Goal: Ask a question: Seek information or help from site administrators or community

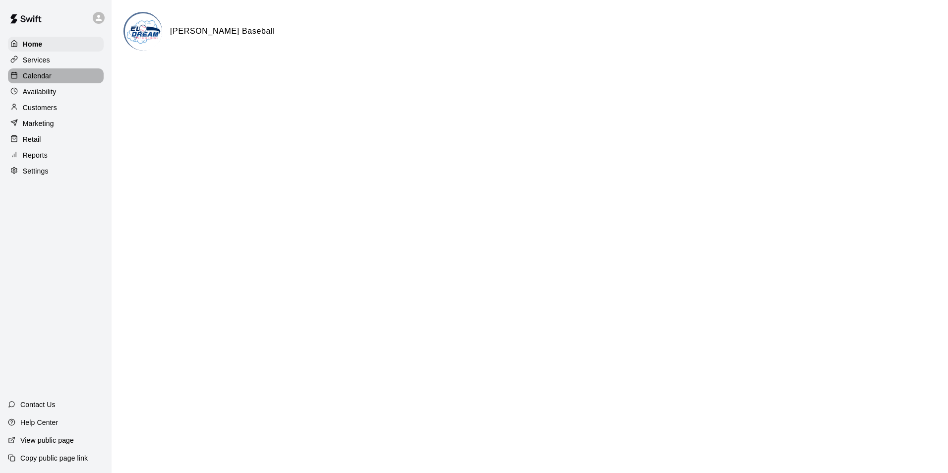
click at [56, 80] on div "Calendar" at bounding box center [56, 75] width 96 height 15
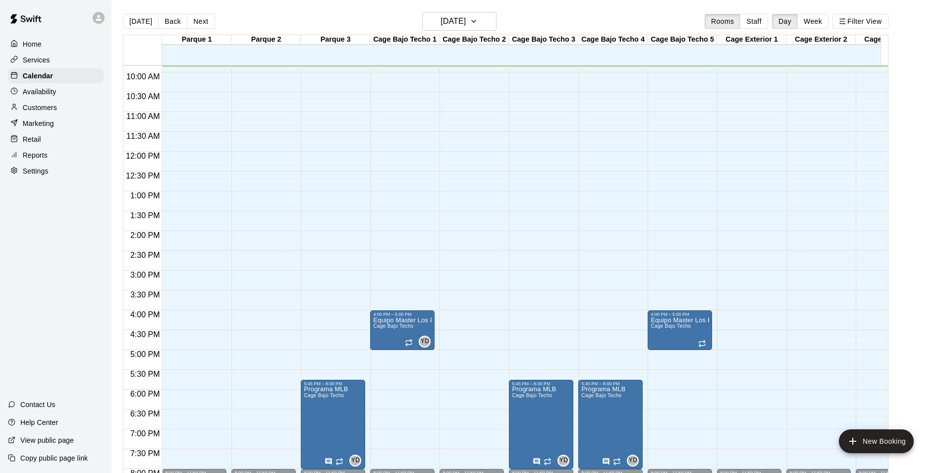
scroll to position [388, 0]
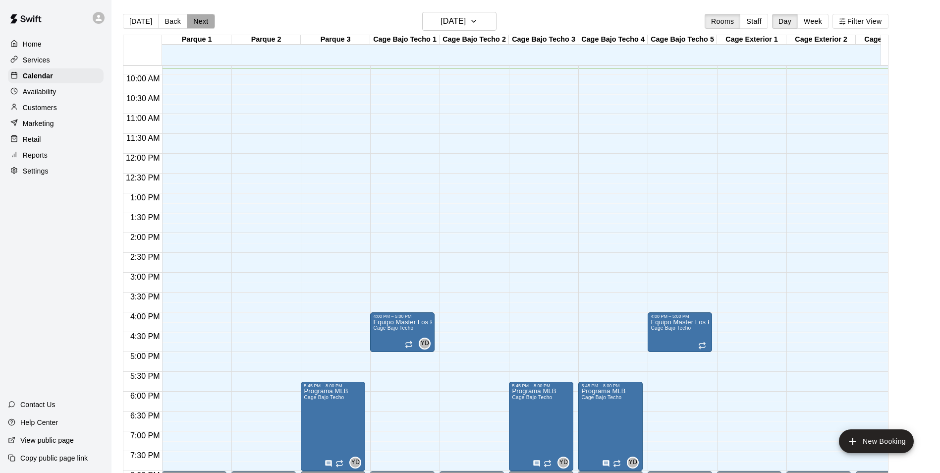
click at [203, 25] on button "Next" at bounding box center [201, 21] width 28 height 15
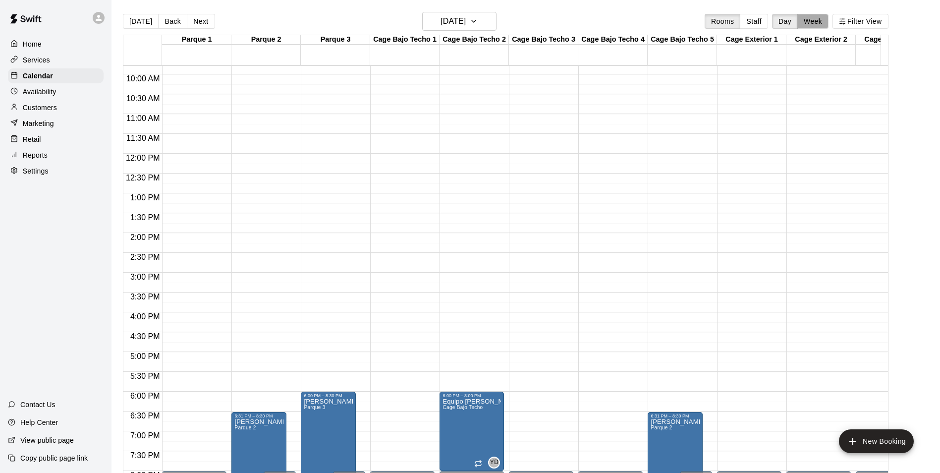
click at [816, 23] on button "Week" at bounding box center [812, 21] width 31 height 15
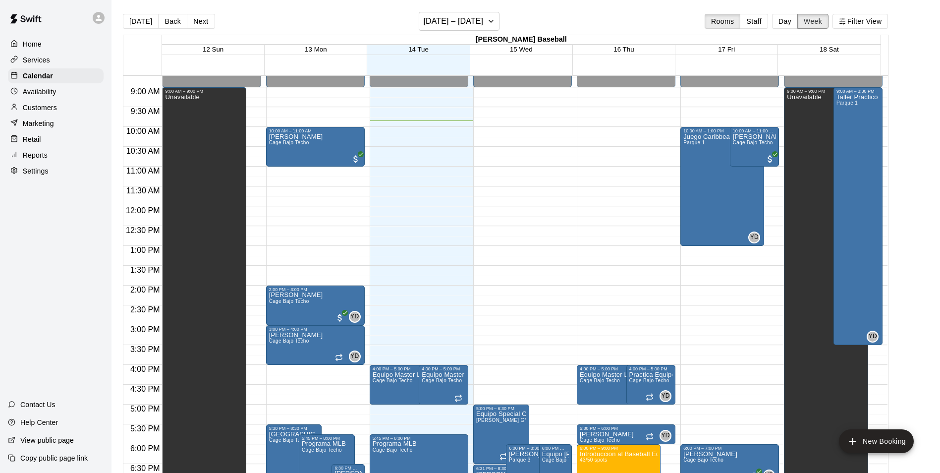
scroll to position [370, 0]
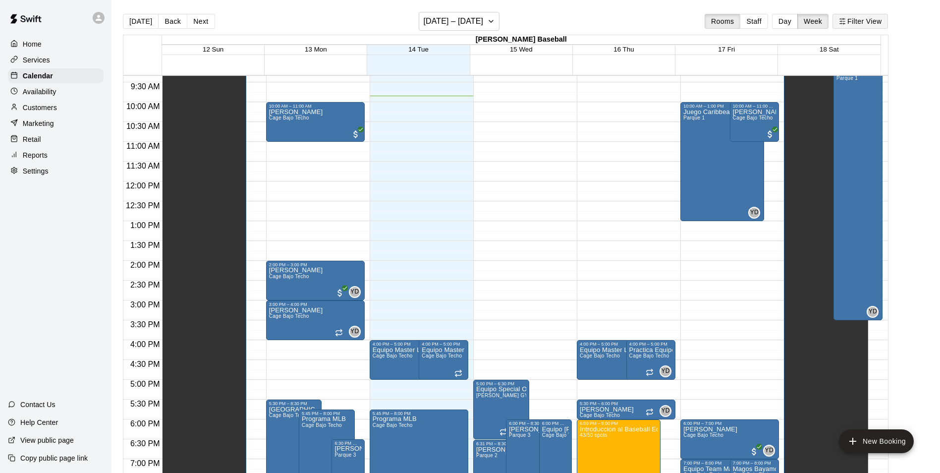
click at [853, 20] on button "Filter View" at bounding box center [861, 21] width 56 height 15
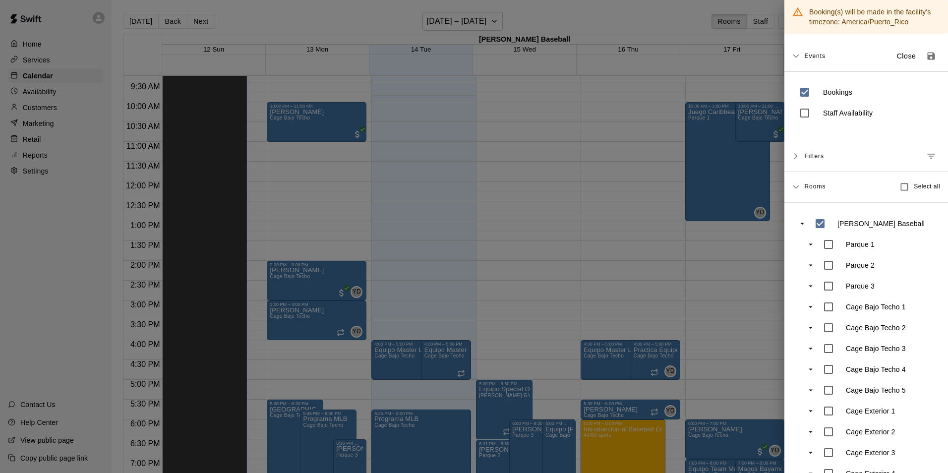
click at [763, 63] on div at bounding box center [474, 236] width 948 height 473
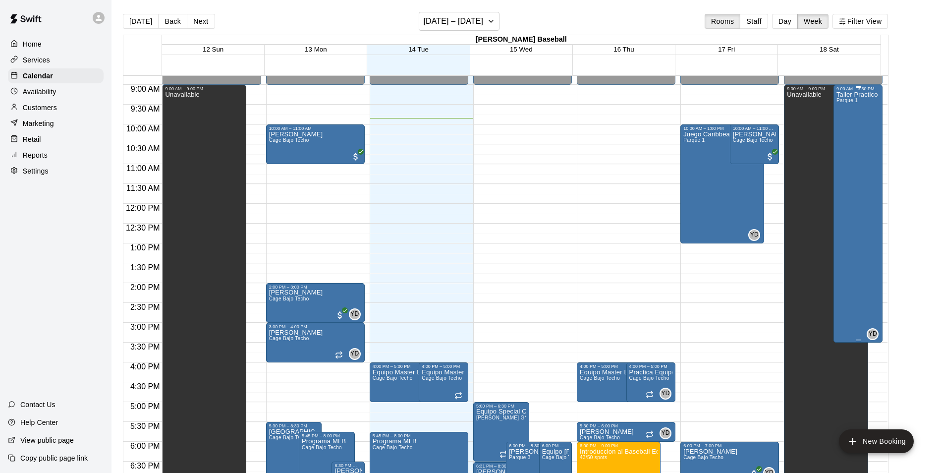
scroll to position [331, 0]
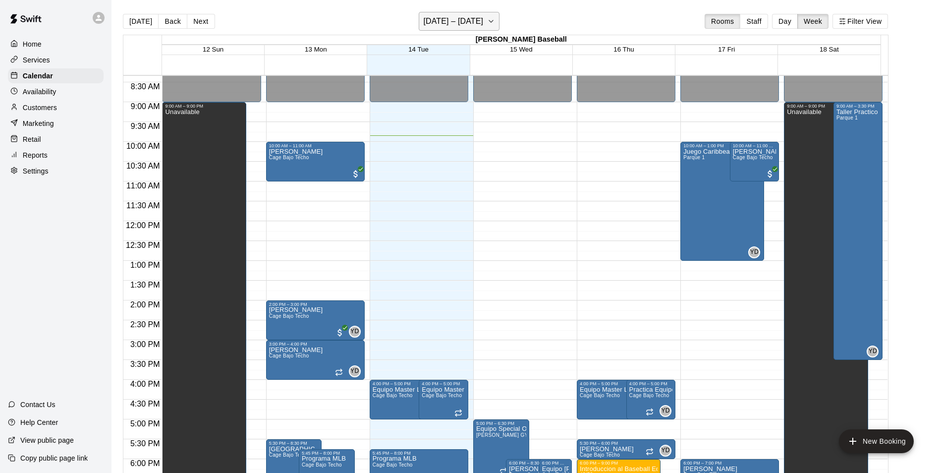
click at [497, 21] on button "[DATE] – [DATE]" at bounding box center [459, 21] width 81 height 19
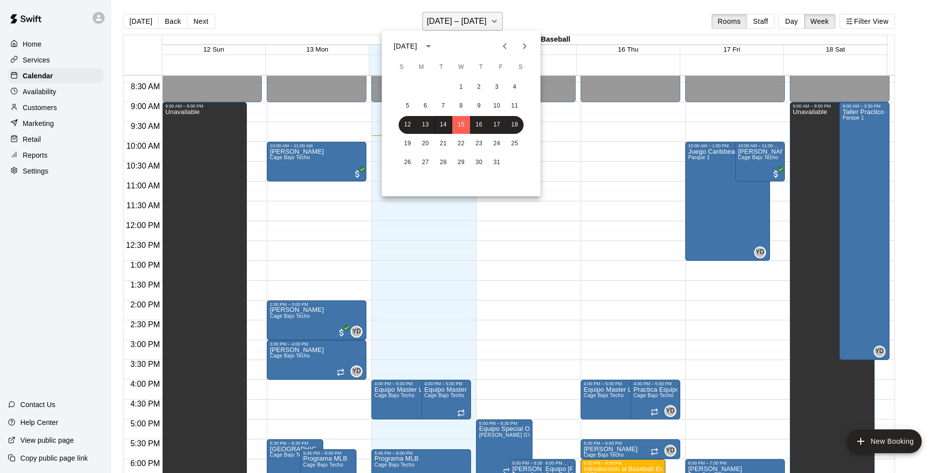
click at [497, 21] on div at bounding box center [474, 236] width 948 height 473
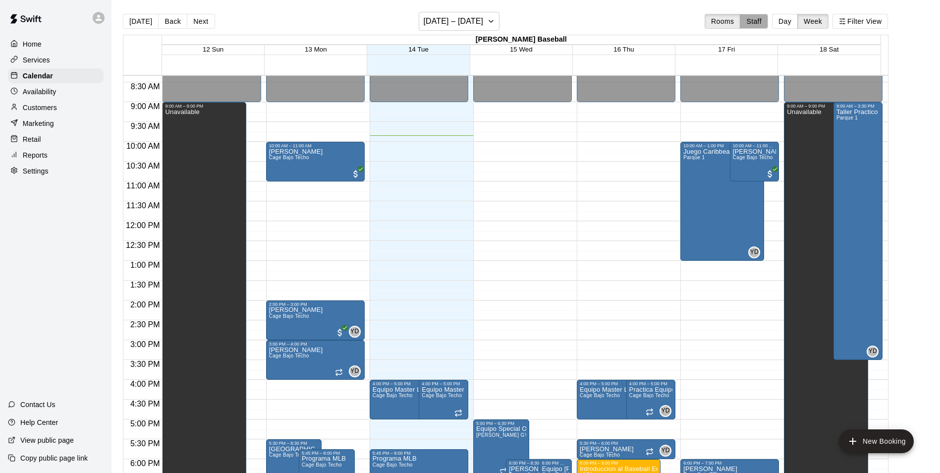
click at [768, 21] on button "Staff" at bounding box center [754, 21] width 28 height 15
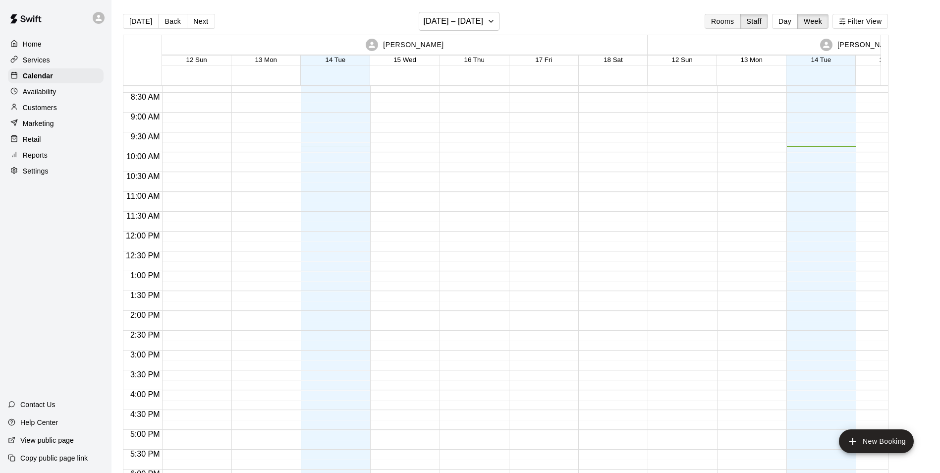
click at [731, 24] on button "Rooms" at bounding box center [723, 21] width 36 height 15
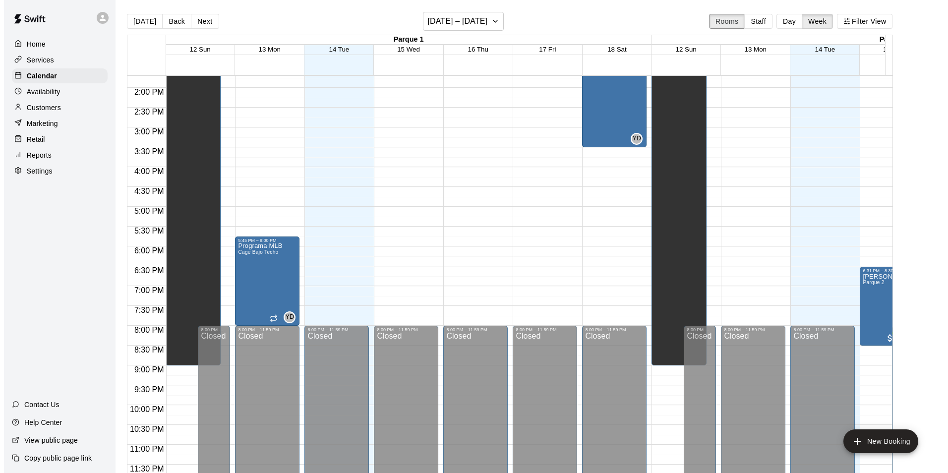
scroll to position [552, 0]
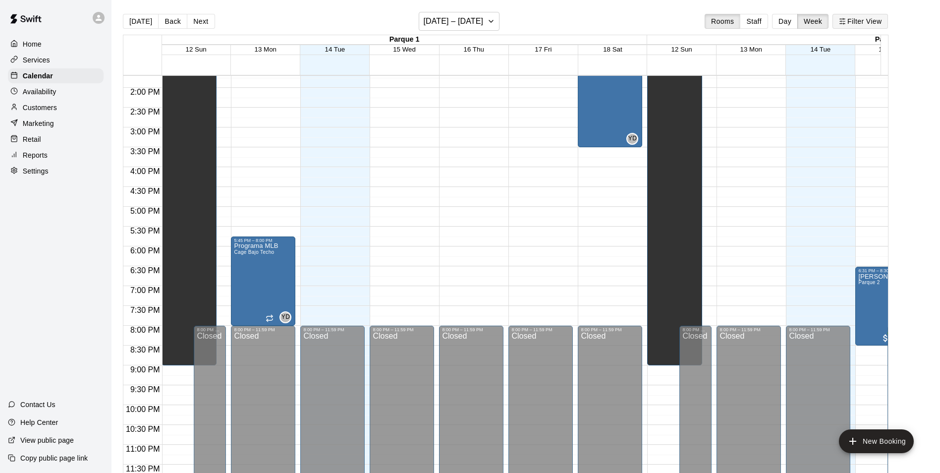
click at [853, 22] on button "Filter View" at bounding box center [861, 21] width 56 height 15
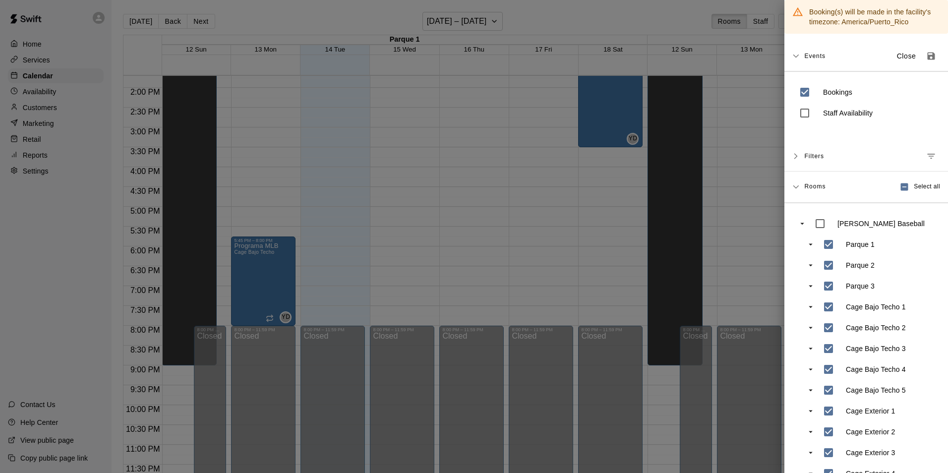
click at [799, 61] on div "Events Close" at bounding box center [866, 56] width 164 height 30
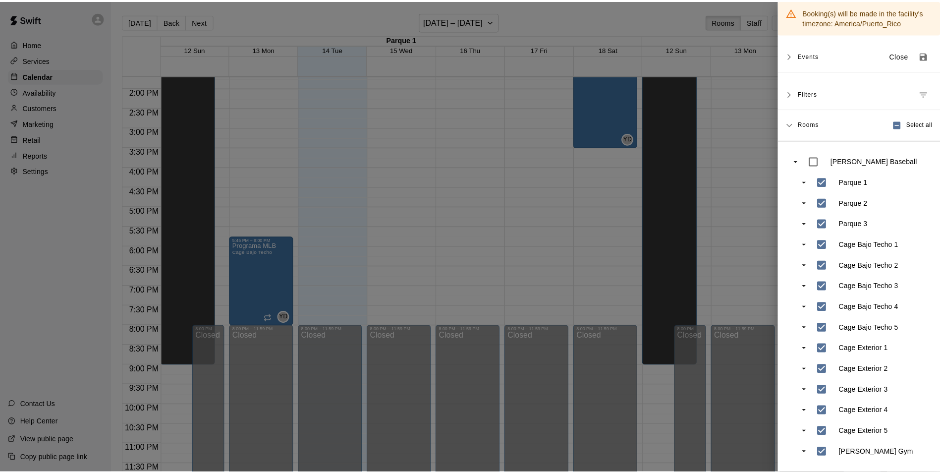
scroll to position [0, 0]
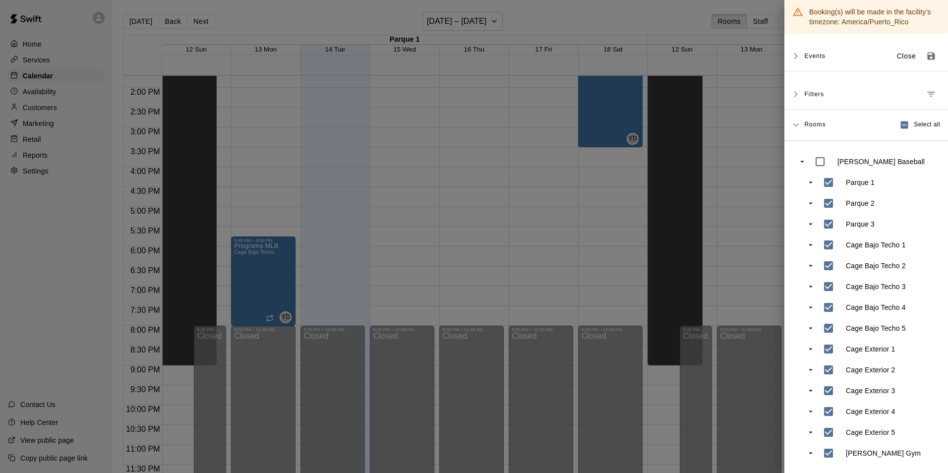
click at [764, 29] on div at bounding box center [474, 236] width 948 height 473
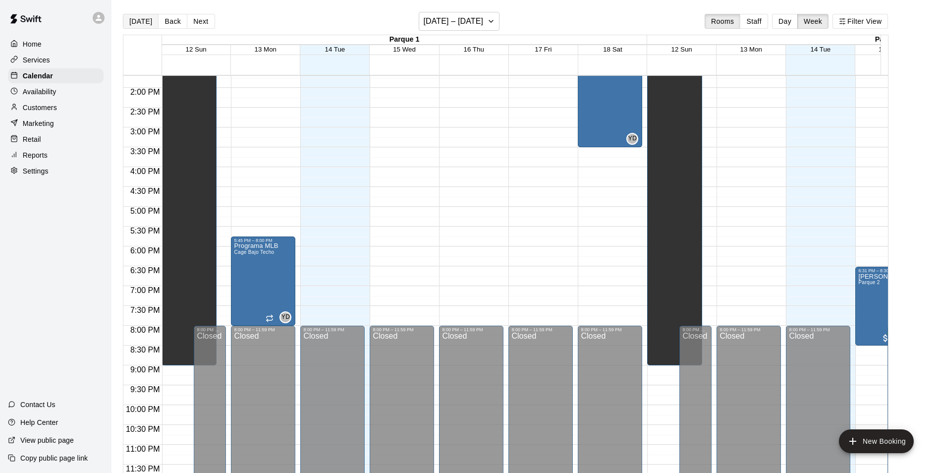
click at [140, 21] on button "[DATE]" at bounding box center [141, 21] width 36 height 15
click at [475, 31] on div "[DATE] Back Next [DATE] – [DATE] Rooms Staff Day Week Filter View" at bounding box center [506, 23] width 766 height 23
click at [478, 14] on h6 "[DATE] – [DATE]" at bounding box center [453, 21] width 60 height 14
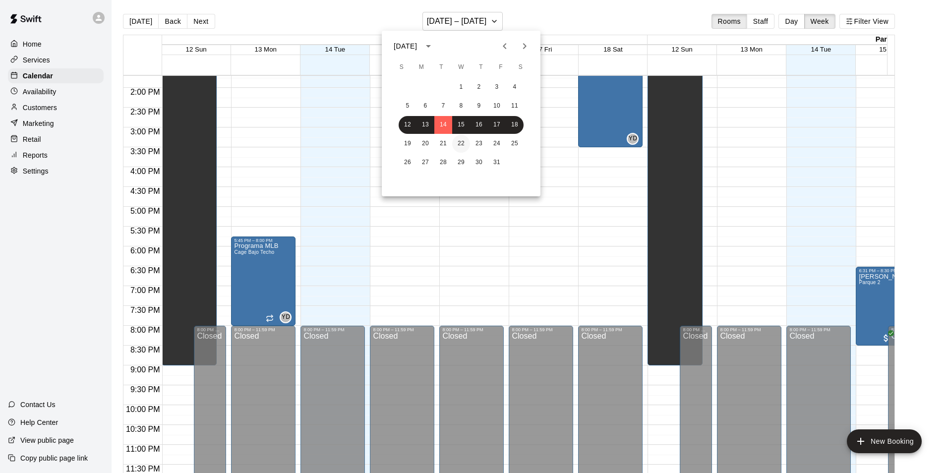
click at [458, 137] on button "22" at bounding box center [461, 144] width 18 height 18
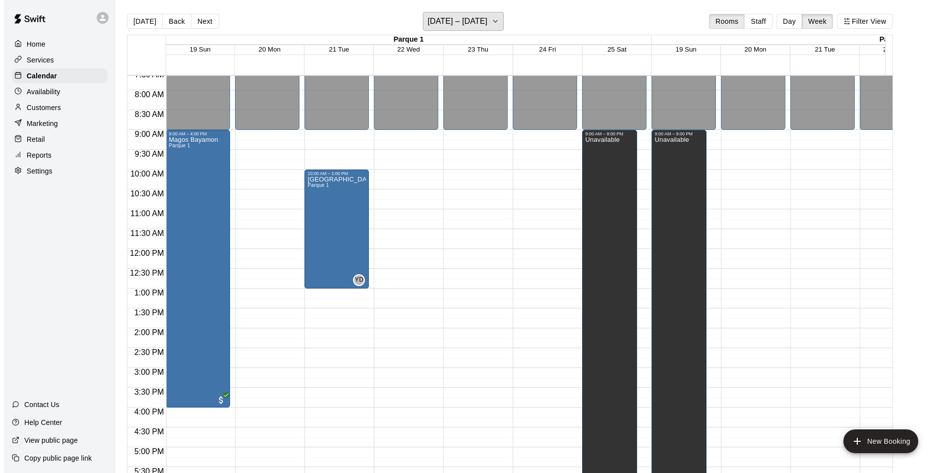
scroll to position [302, 0]
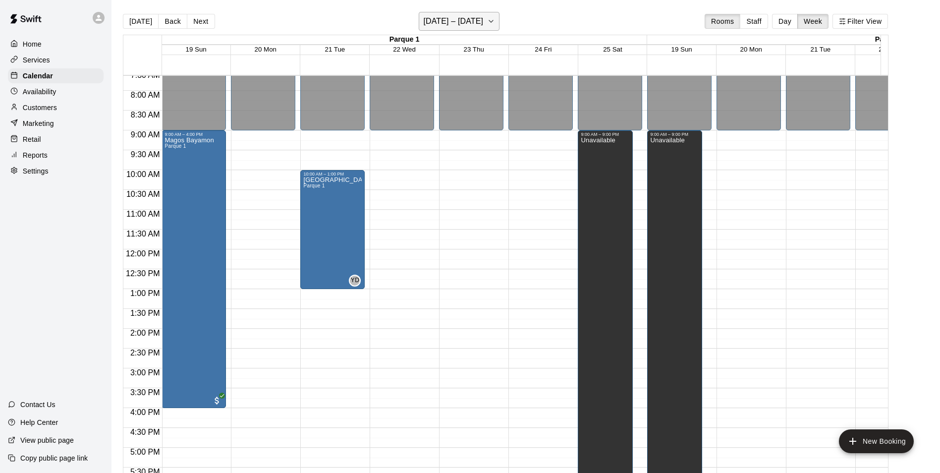
click at [459, 24] on h6 "[DATE] – [DATE]" at bounding box center [453, 21] width 60 height 14
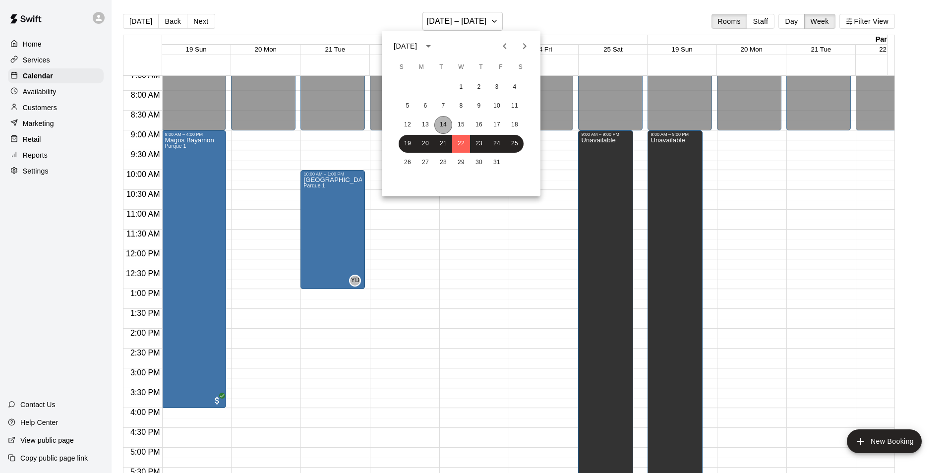
click at [446, 125] on button "14" at bounding box center [443, 125] width 18 height 18
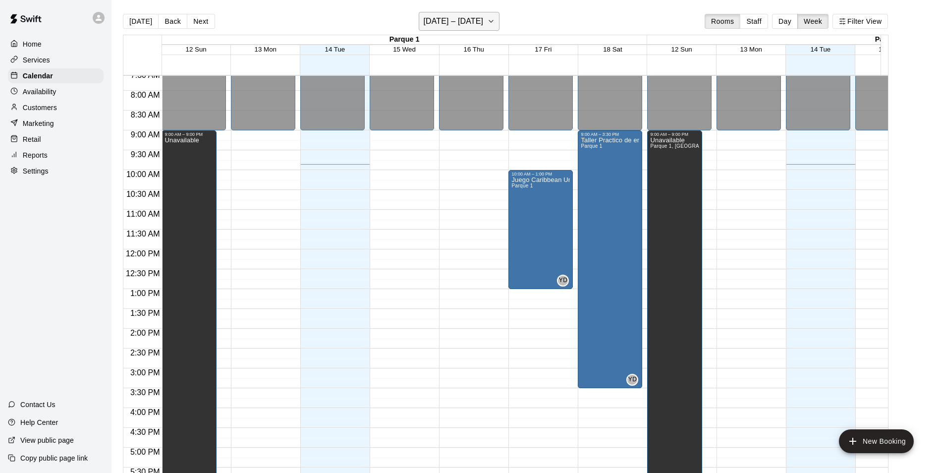
click at [438, 27] on h6 "[DATE] – [DATE]" at bounding box center [453, 21] width 60 height 14
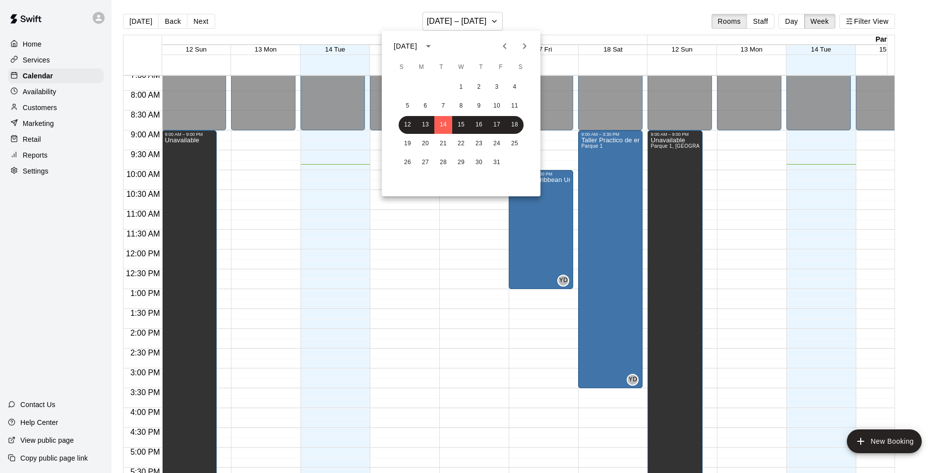
click at [420, 47] on div "[DATE]" at bounding box center [407, 46] width 26 height 10
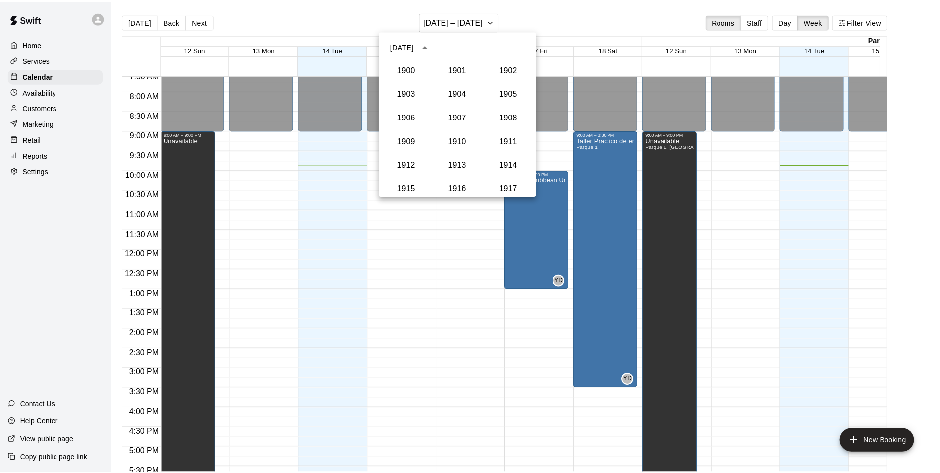
scroll to position [918, 0]
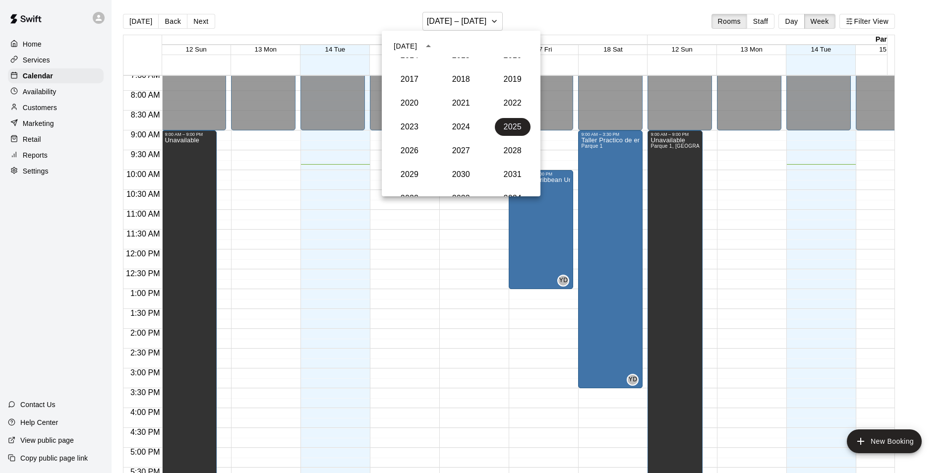
click at [560, 32] on div at bounding box center [474, 236] width 948 height 473
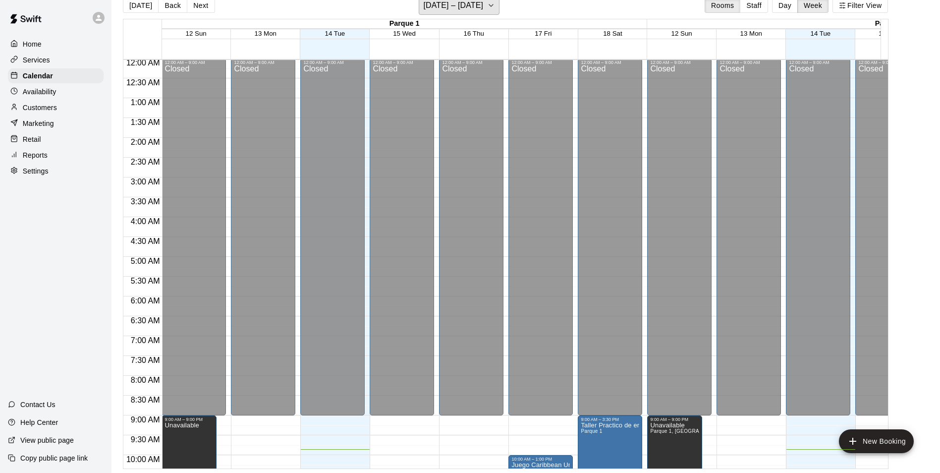
scroll to position [0, 0]
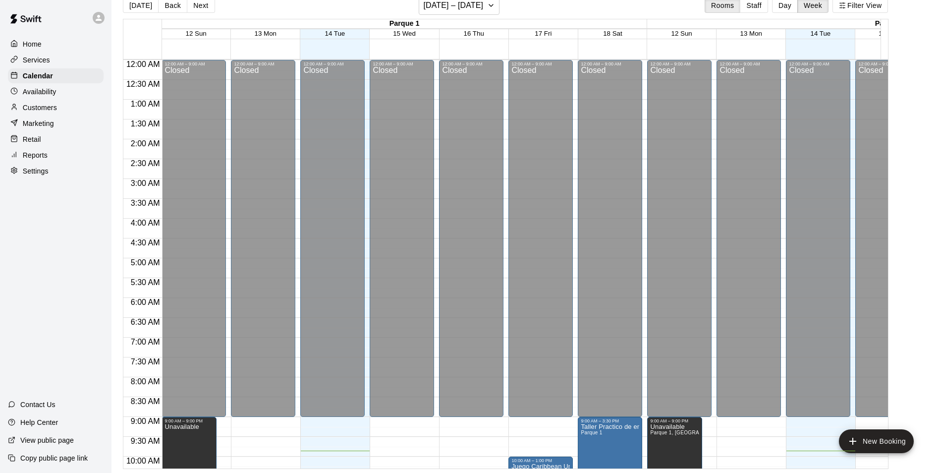
click at [42, 406] on p "Contact Us" at bounding box center [37, 404] width 35 height 10
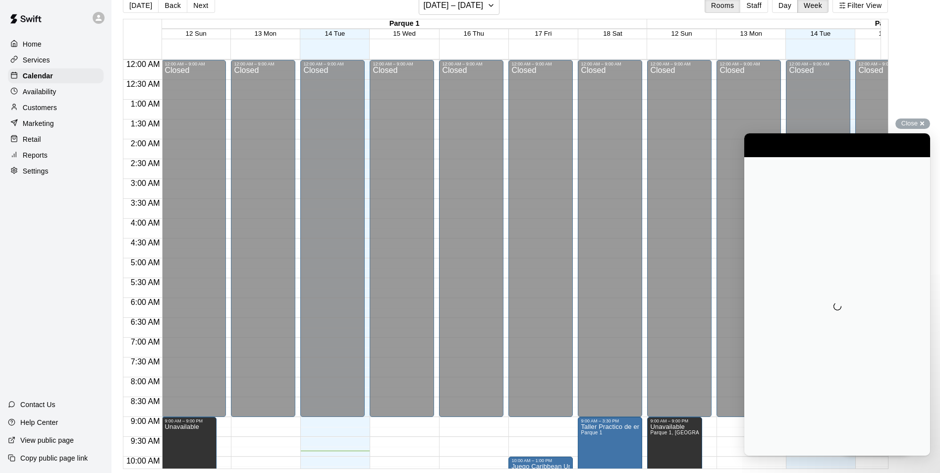
scroll to position [0, 0]
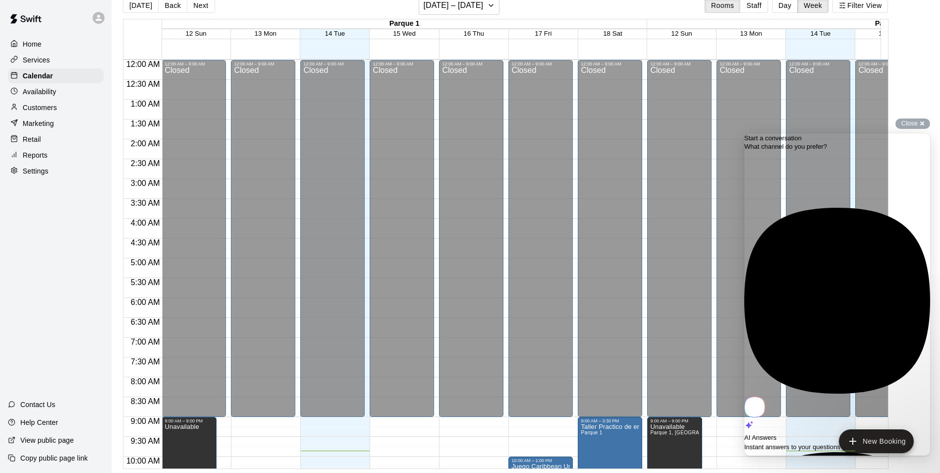
click at [806, 433] on div "AI Answers" at bounding box center [837, 438] width 186 height 10
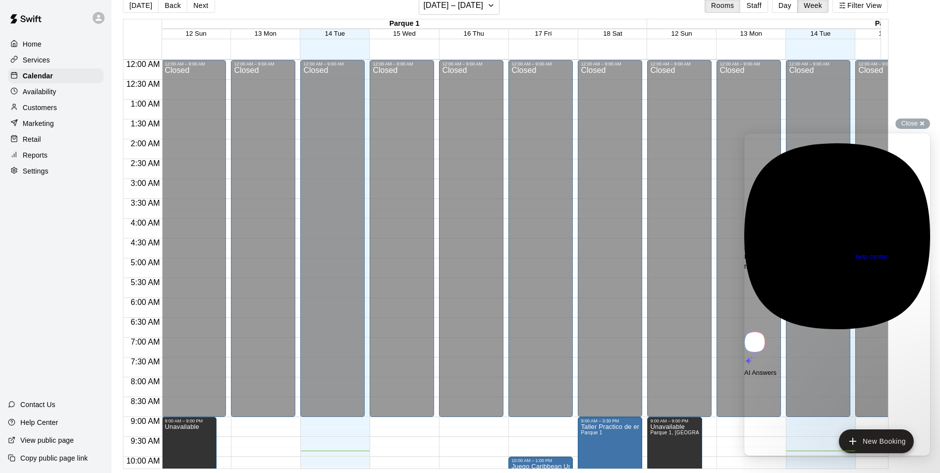
type textarea "**********"
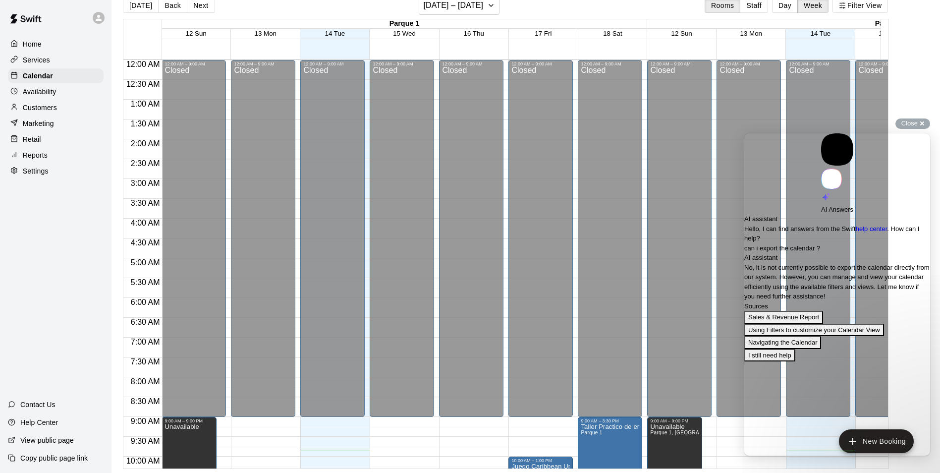
scroll to position [30, 0]
click at [821, 170] on span "Go back" at bounding box center [821, 173] width 0 height 7
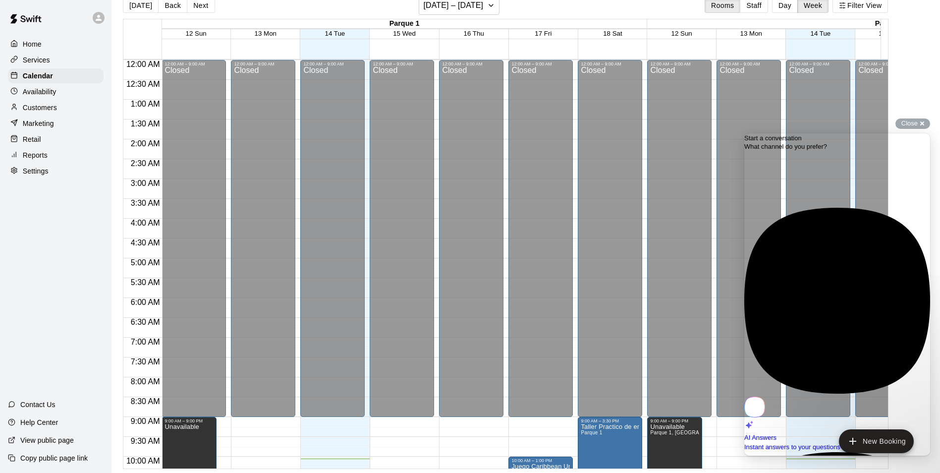
click at [926, 75] on main "[DATE] Back Next [DATE] – [DATE] Rooms Staff Day Week Filter View Parque 1 12 S…" at bounding box center [525, 232] width 821 height 473
click at [915, 122] on span "Close" at bounding box center [909, 122] width 16 height 7
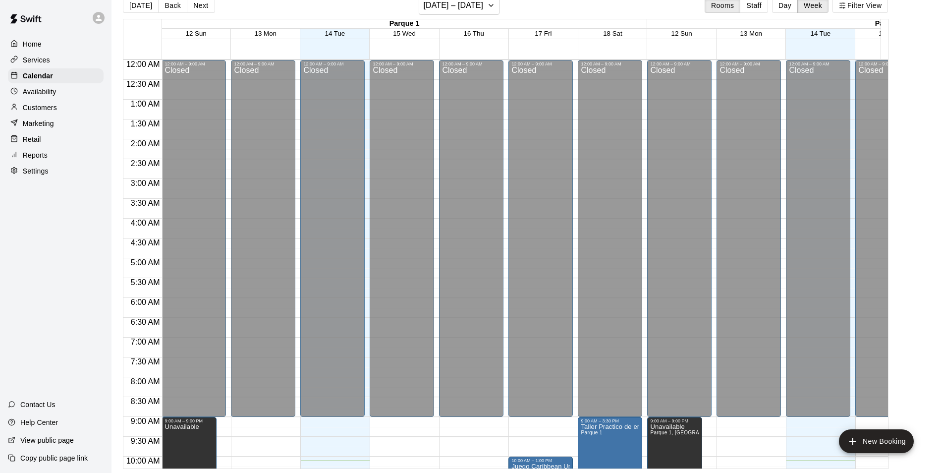
click at [42, 48] on div "Home" at bounding box center [56, 44] width 96 height 15
